Goal: Browse casually

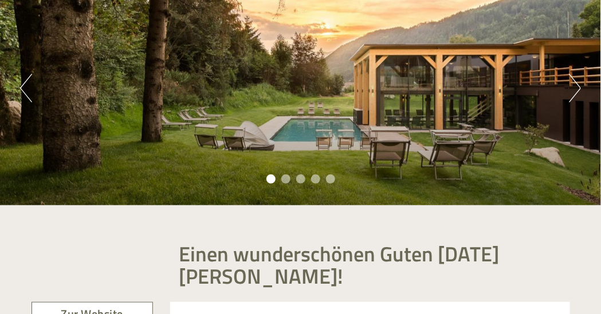
scroll to position [114, 0]
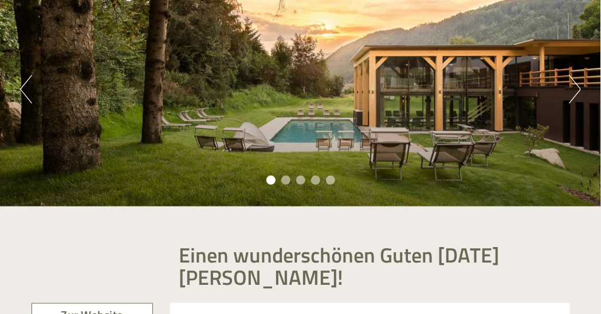
click at [573, 89] on button "Next" at bounding box center [575, 89] width 12 height 29
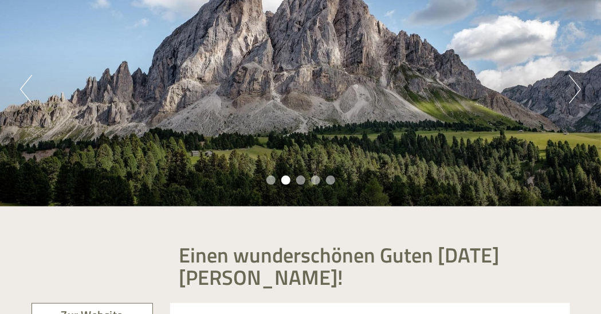
click at [573, 89] on button "Next" at bounding box center [575, 89] width 12 height 29
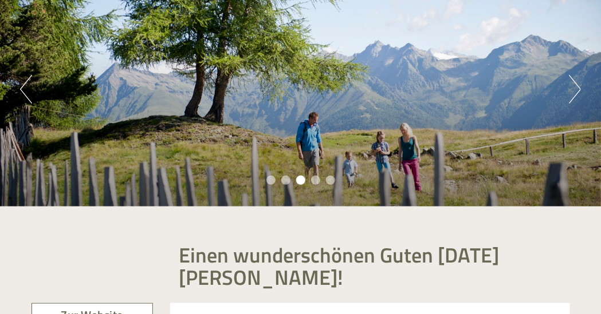
click at [573, 89] on button "Next" at bounding box center [575, 89] width 12 height 29
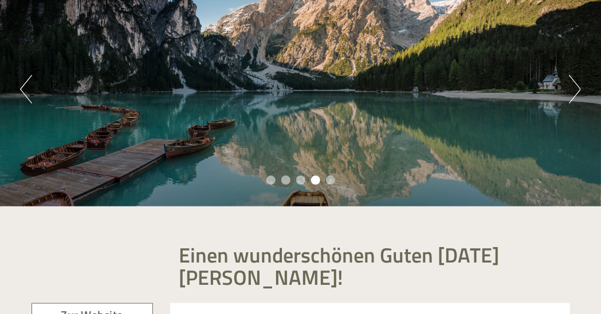
click at [573, 89] on button "Next" at bounding box center [575, 89] width 12 height 29
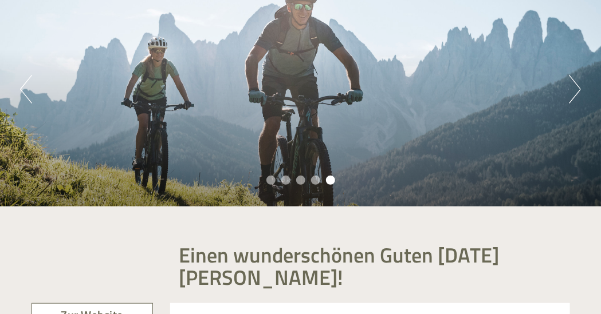
click at [573, 89] on button "Next" at bounding box center [575, 89] width 12 height 29
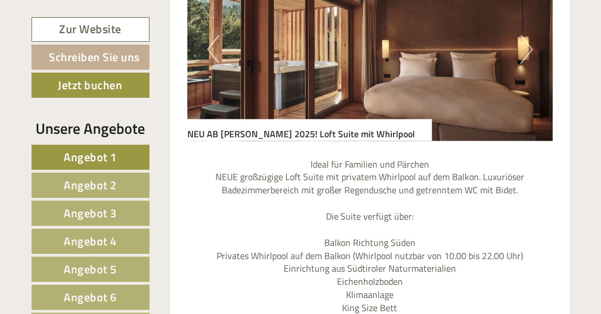
scroll to position [802, 0]
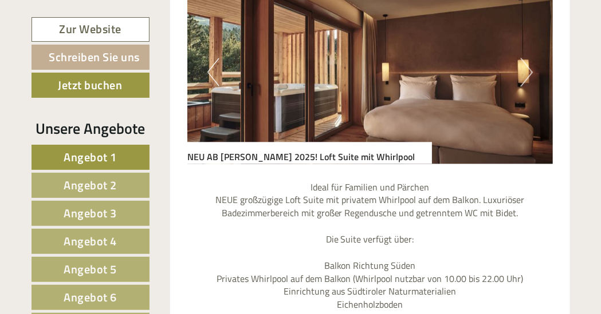
click at [526, 80] on button "Next" at bounding box center [527, 72] width 12 height 29
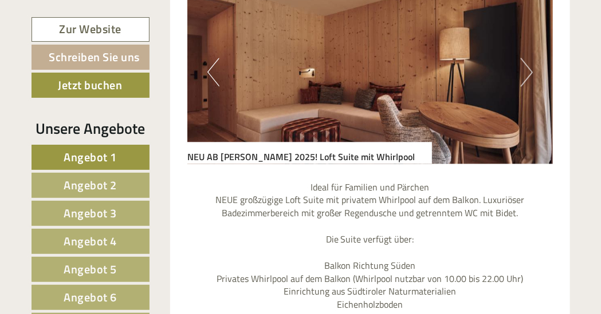
click at [526, 80] on button "Next" at bounding box center [527, 72] width 12 height 29
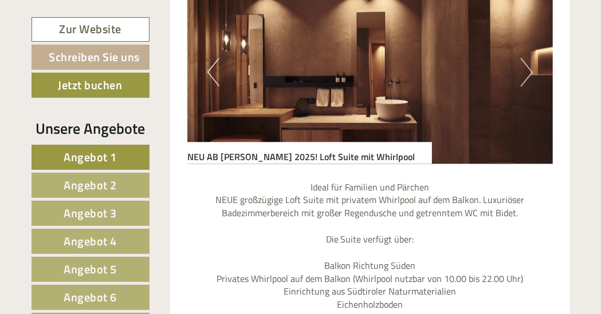
click at [526, 80] on button "Next" at bounding box center [527, 72] width 12 height 29
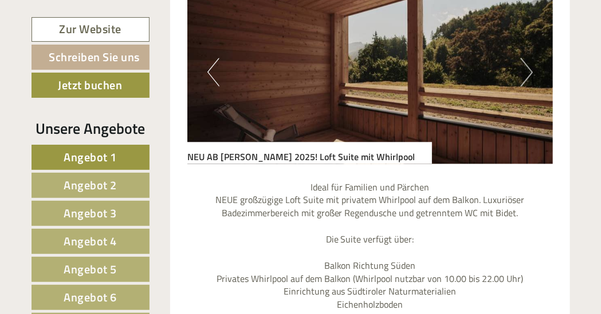
click at [526, 80] on button "Next" at bounding box center [527, 72] width 12 height 29
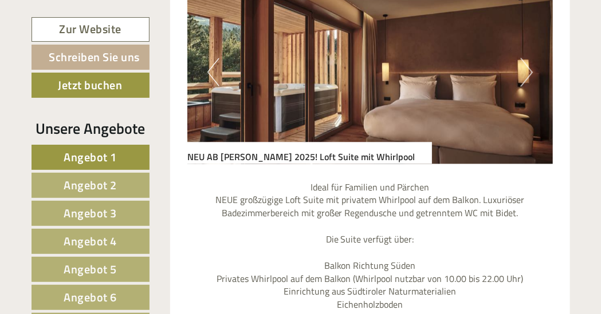
click at [526, 80] on button "Next" at bounding box center [527, 72] width 12 height 29
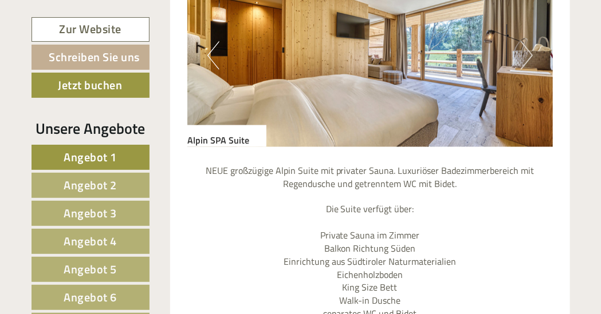
scroll to position [1832, 0]
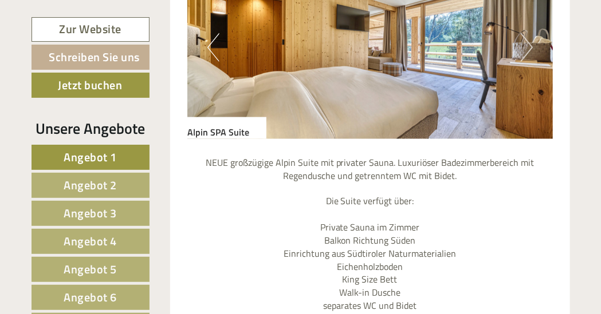
click at [529, 45] on button "Next" at bounding box center [527, 47] width 12 height 29
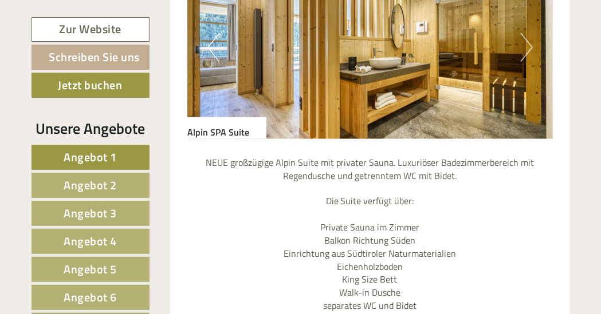
click at [529, 44] on button "Next" at bounding box center [527, 47] width 12 height 29
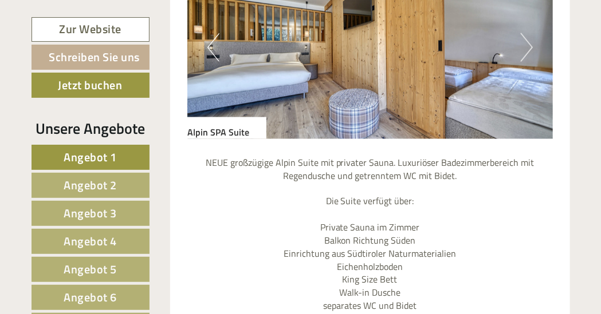
click at [529, 44] on button "Next" at bounding box center [527, 47] width 12 height 29
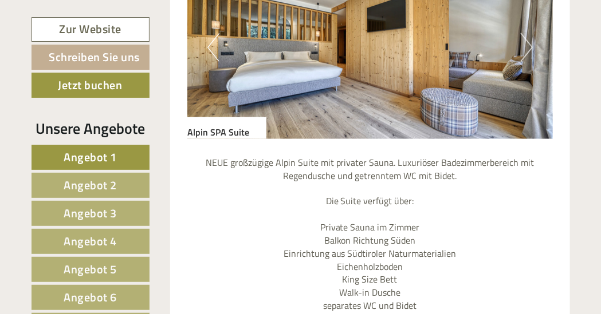
click at [529, 44] on button "Next" at bounding box center [527, 47] width 12 height 29
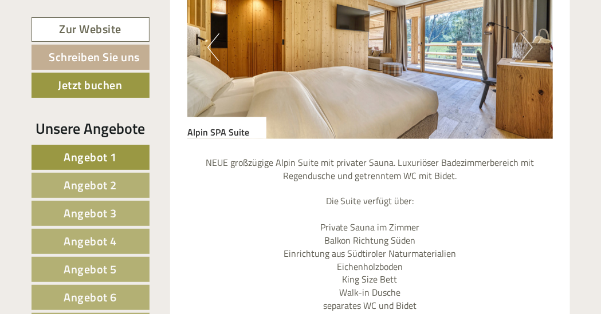
click at [529, 44] on button "Next" at bounding box center [527, 47] width 12 height 29
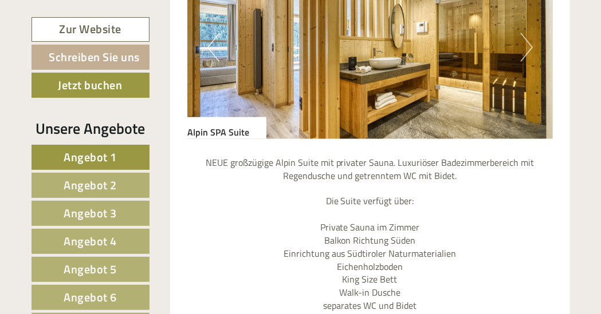
click at [529, 44] on button "Next" at bounding box center [527, 47] width 12 height 29
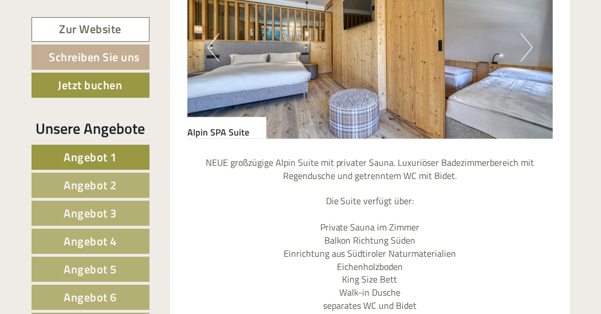
click at [529, 44] on button "Next" at bounding box center [527, 47] width 12 height 29
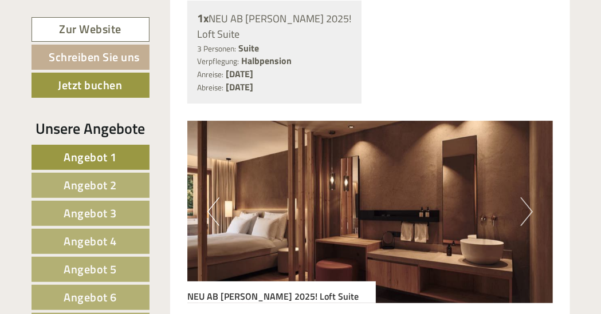
scroll to position [2692, 0]
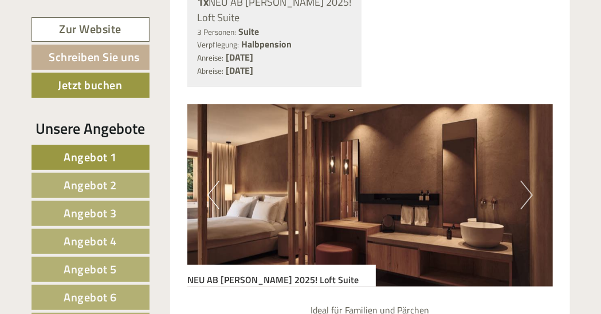
click at [529, 181] on button "Next" at bounding box center [527, 195] width 12 height 29
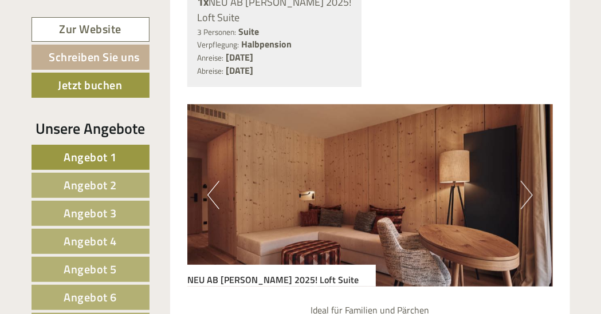
click at [529, 181] on button "Next" at bounding box center [527, 195] width 12 height 29
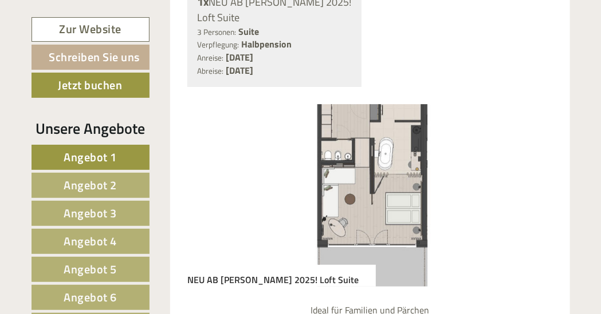
click at [529, 181] on button "Next" at bounding box center [527, 195] width 12 height 29
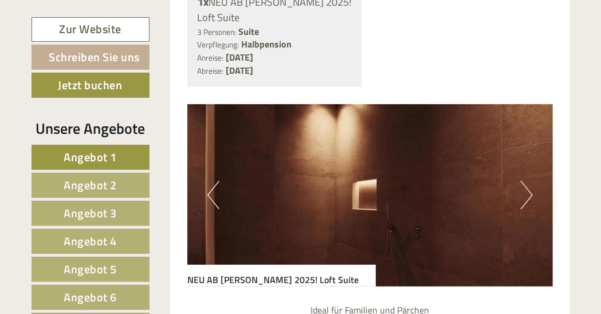
click at [529, 181] on button "Next" at bounding box center [527, 195] width 12 height 29
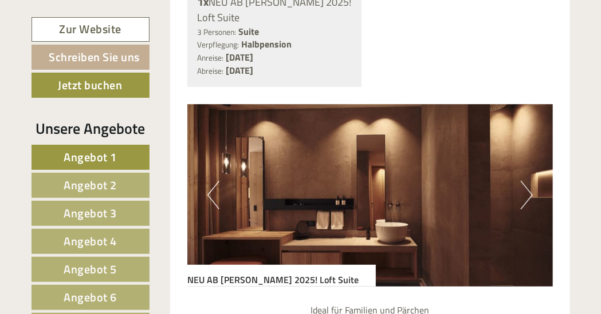
click at [529, 181] on button "Next" at bounding box center [527, 195] width 12 height 29
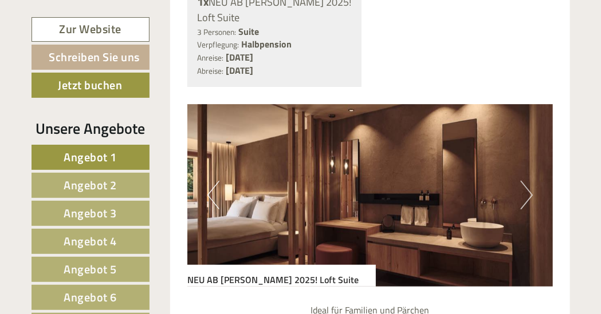
click at [529, 181] on button "Next" at bounding box center [527, 195] width 12 height 29
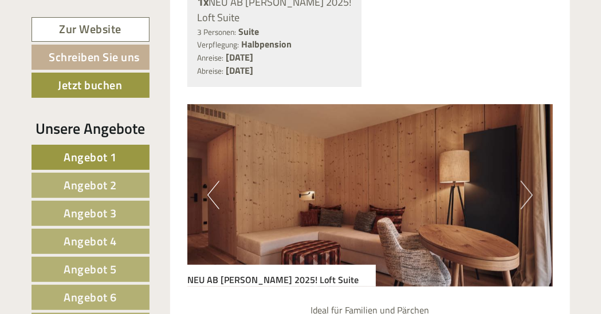
click at [529, 181] on button "Next" at bounding box center [527, 195] width 12 height 29
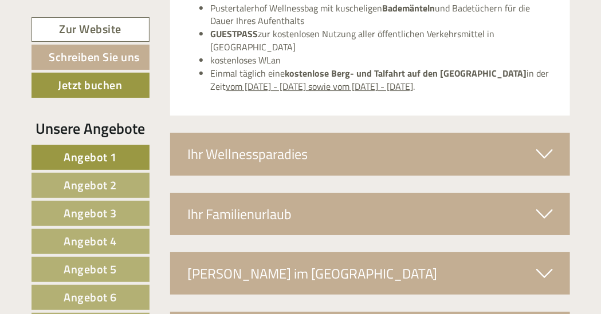
scroll to position [3894, 0]
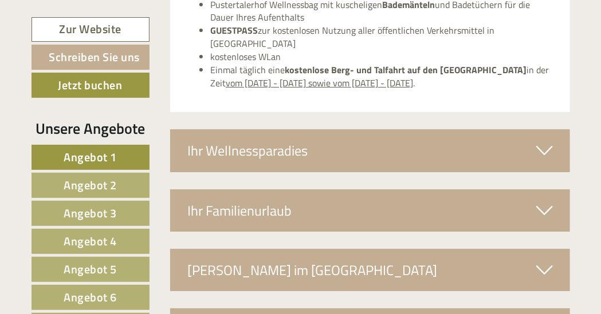
click at [541, 141] on icon at bounding box center [544, 150] width 17 height 19
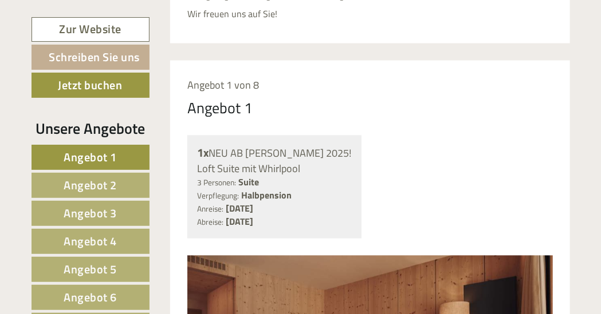
scroll to position [128, 0]
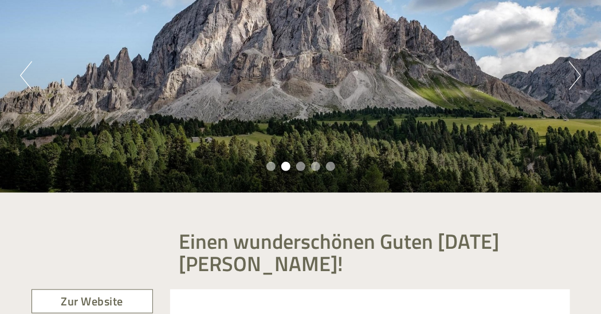
click at [570, 79] on button "Next" at bounding box center [575, 75] width 12 height 29
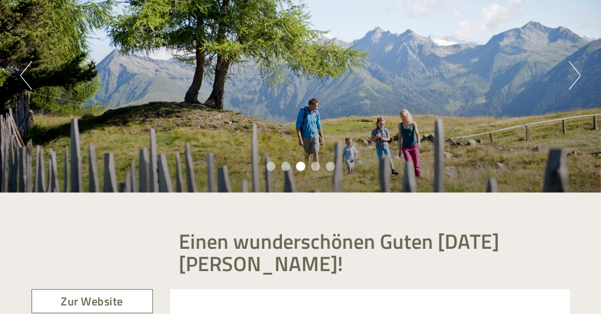
click at [570, 79] on button "Next" at bounding box center [575, 75] width 12 height 29
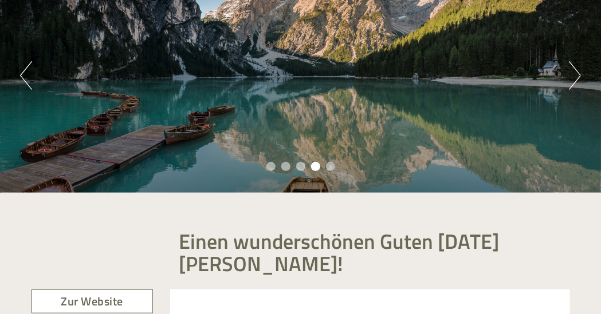
click at [570, 79] on button "Next" at bounding box center [575, 75] width 12 height 29
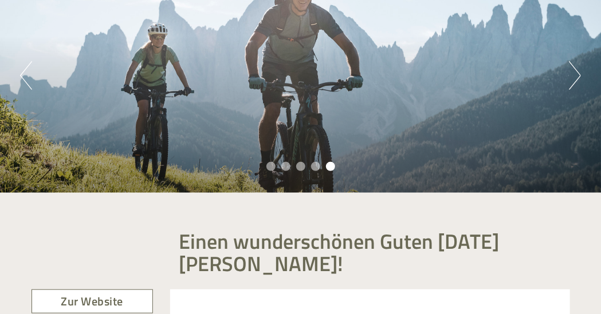
click at [570, 79] on button "Next" at bounding box center [575, 75] width 12 height 29
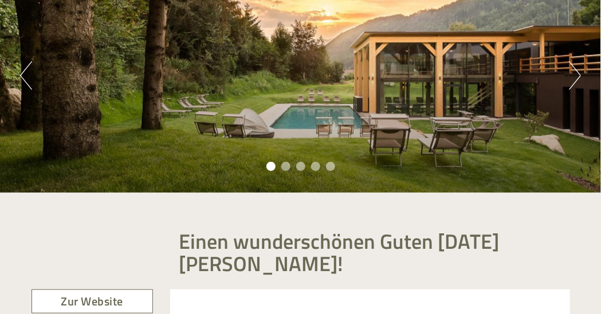
click at [570, 79] on button "Next" at bounding box center [575, 75] width 12 height 29
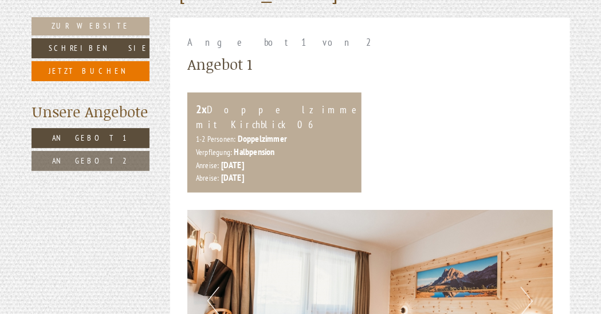
scroll to position [401, 0]
